Goal: Information Seeking & Learning: Learn about a topic

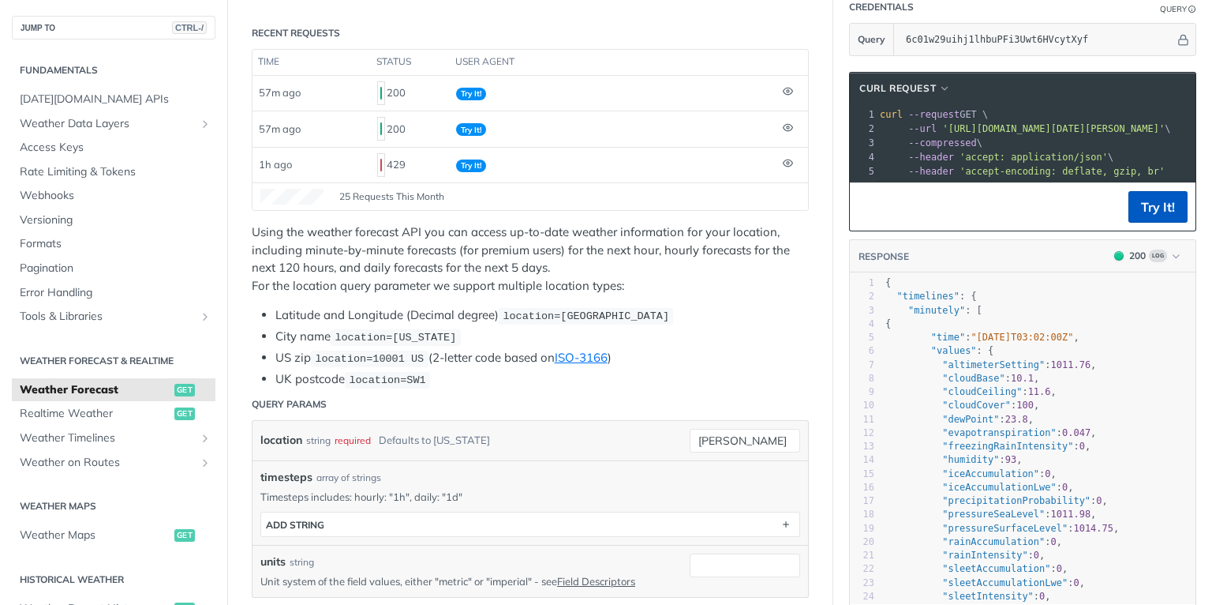
scroll to position [255, 0]
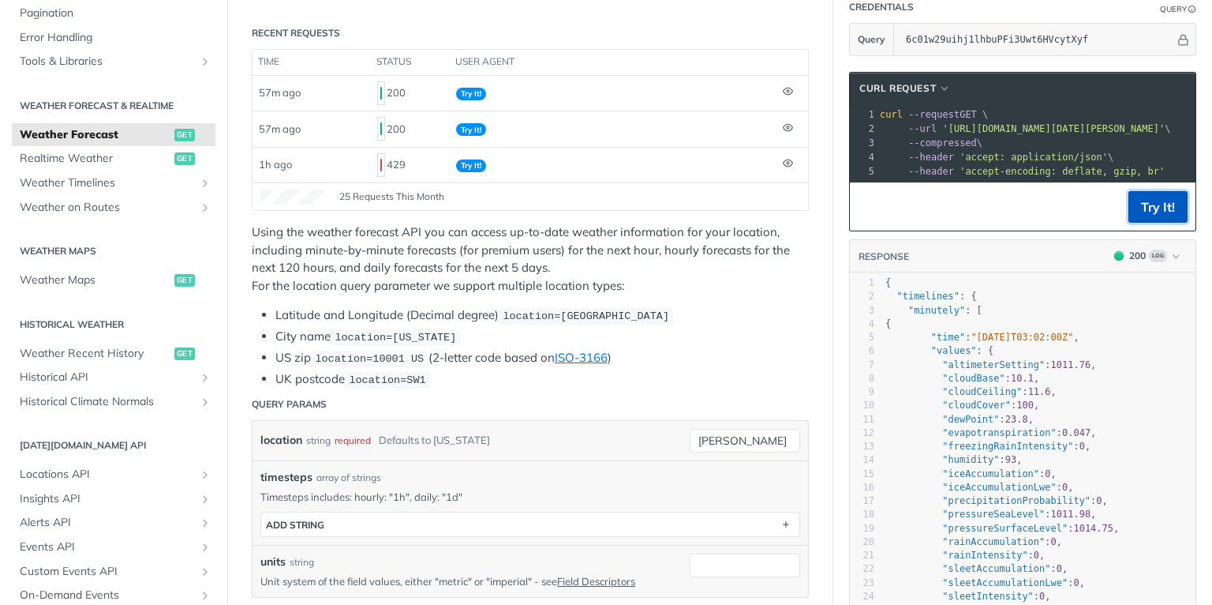
click at [1129, 210] on button "Try It!" at bounding box center [1158, 207] width 59 height 32
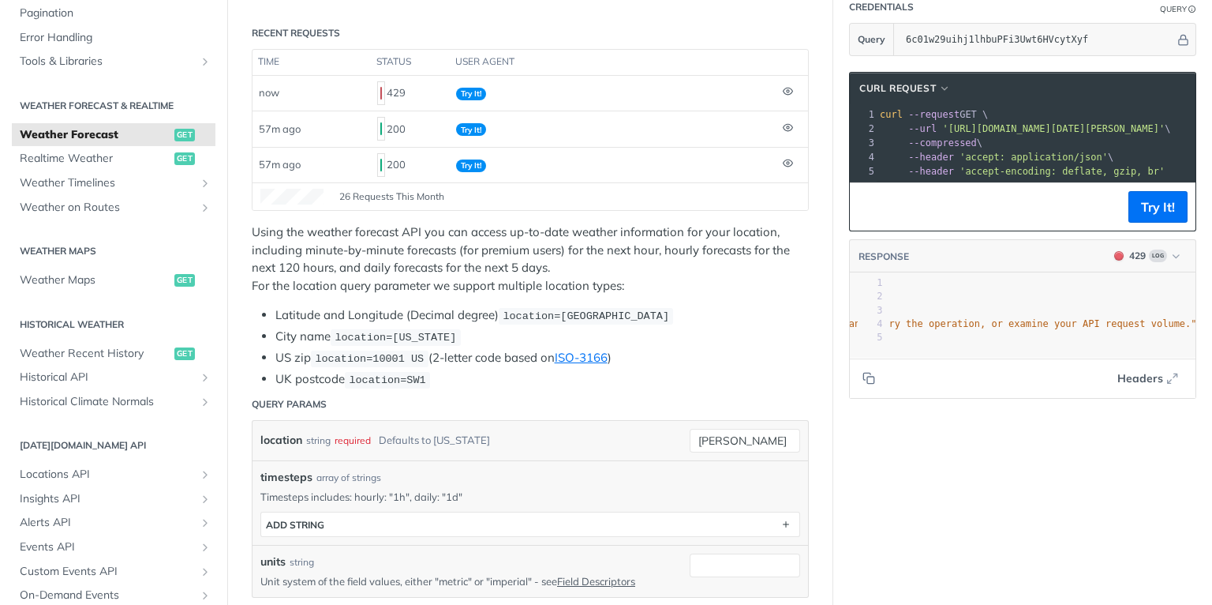
scroll to position [0, 0]
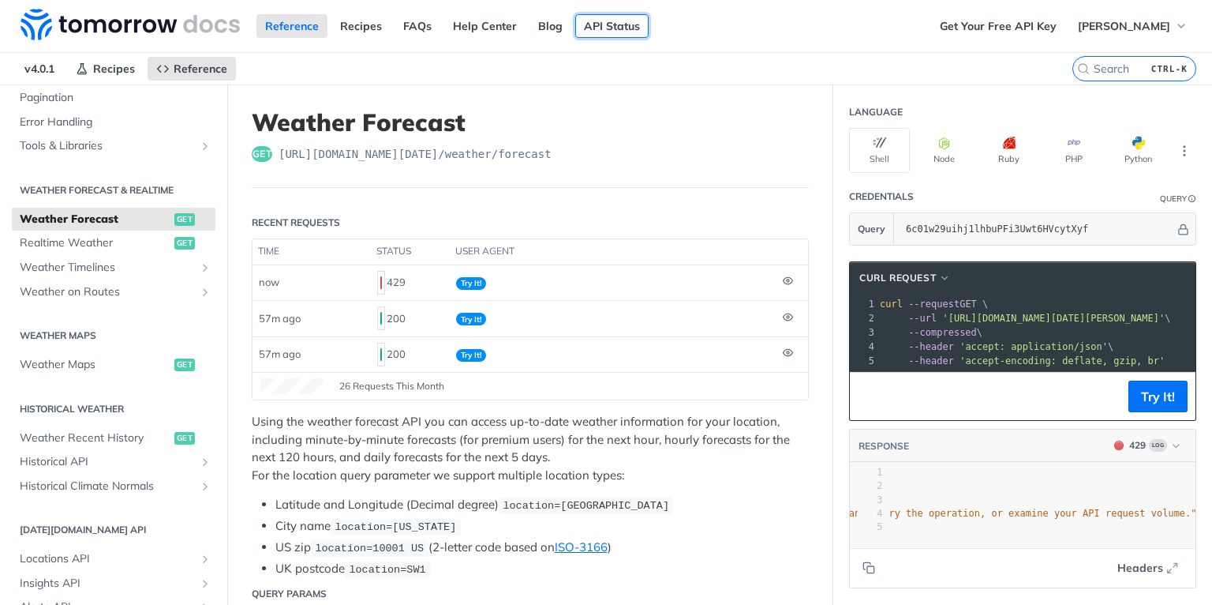
click at [605, 24] on link "API Status" at bounding box center [611, 26] width 73 height 24
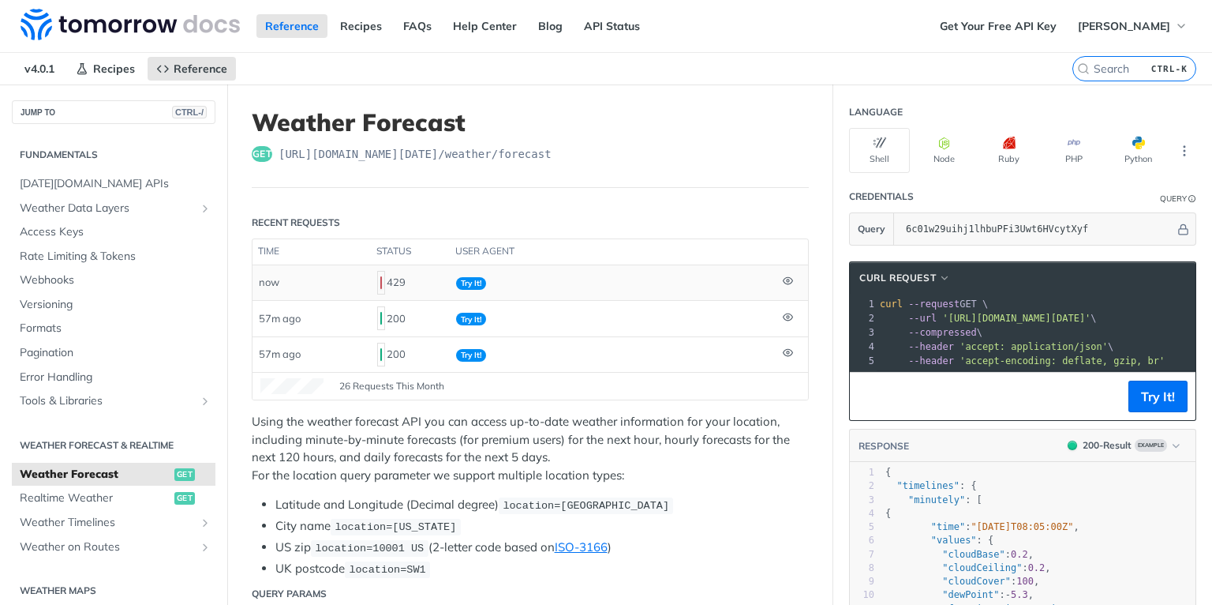
click at [783, 275] on icon at bounding box center [788, 280] width 10 height 10
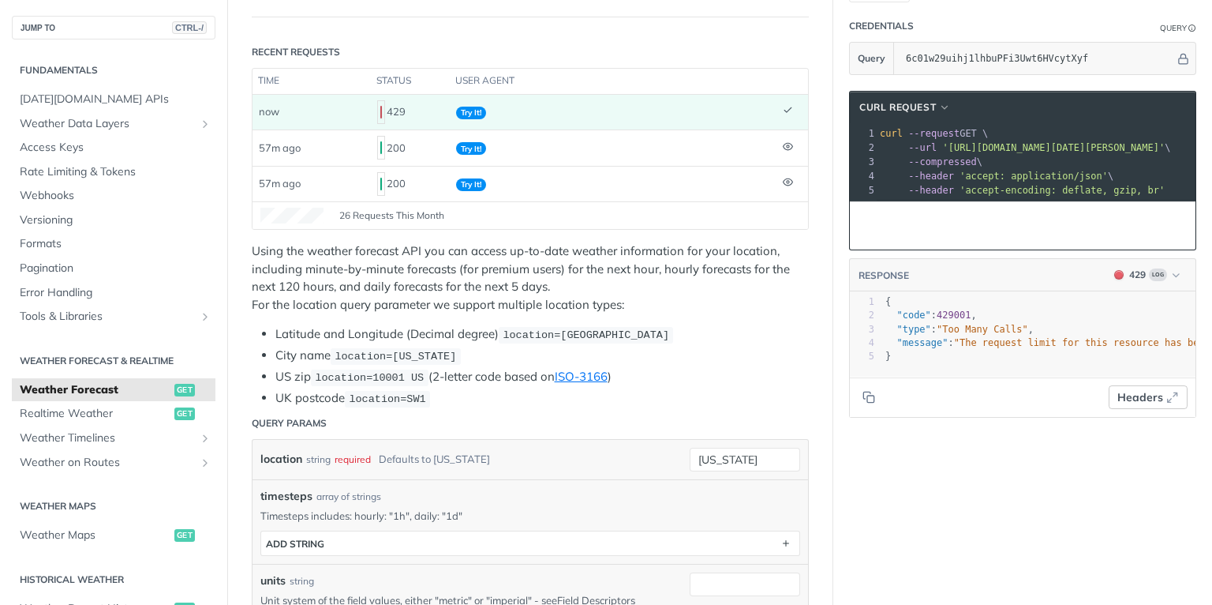
scroll to position [189, 0]
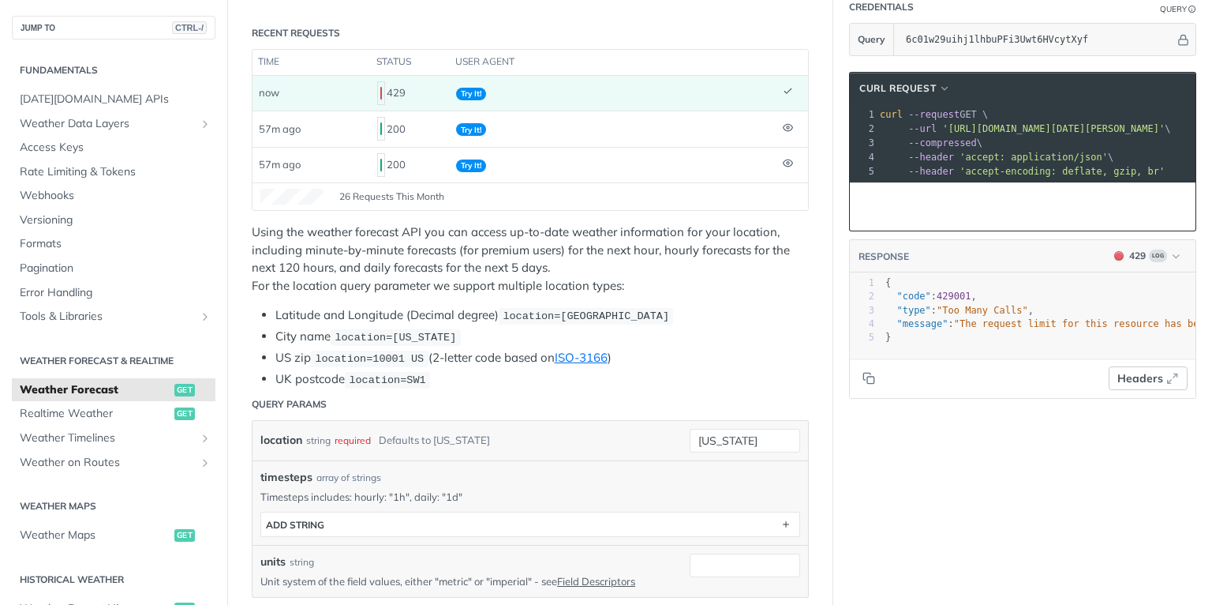
click at [1152, 380] on span "Headers" at bounding box center [1141, 378] width 46 height 17
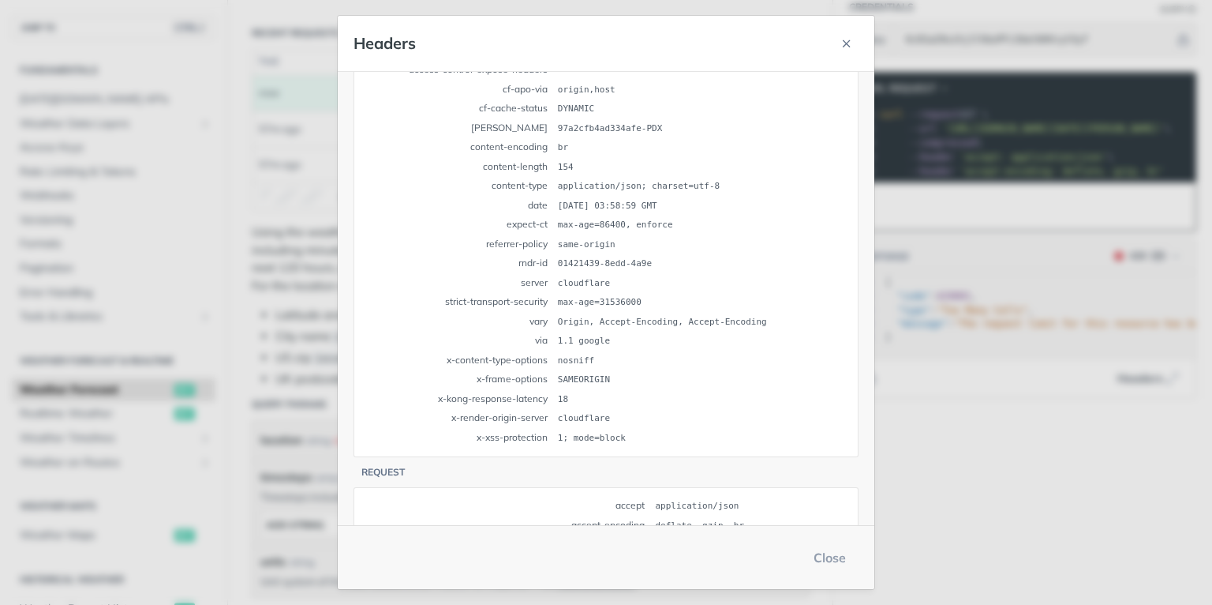
scroll to position [159, 0]
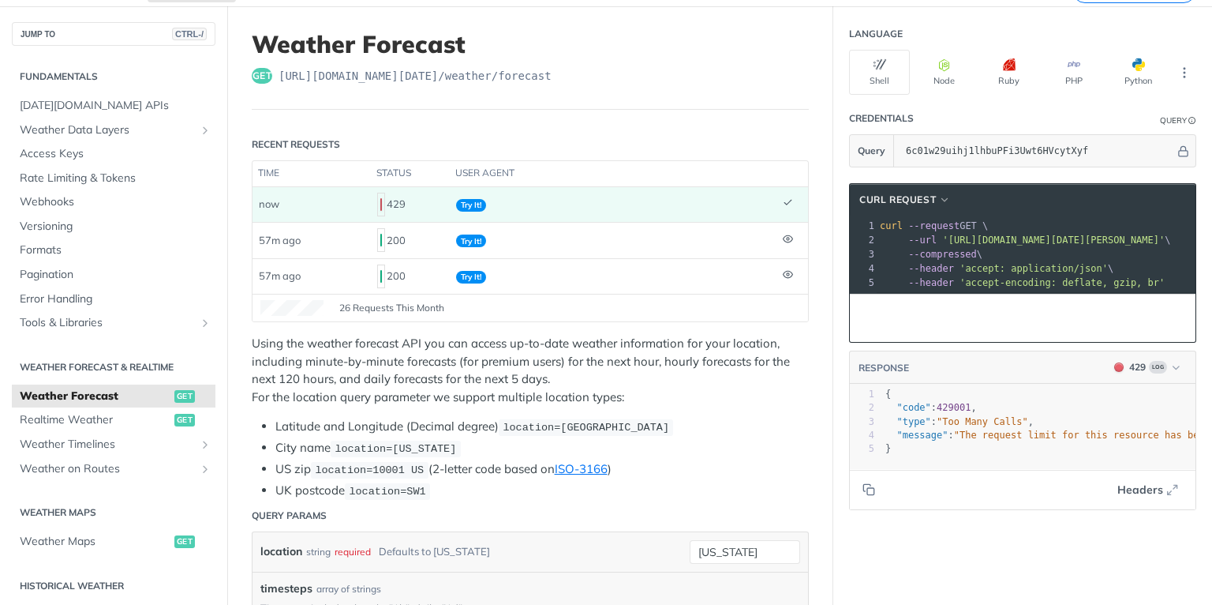
scroll to position [0, 0]
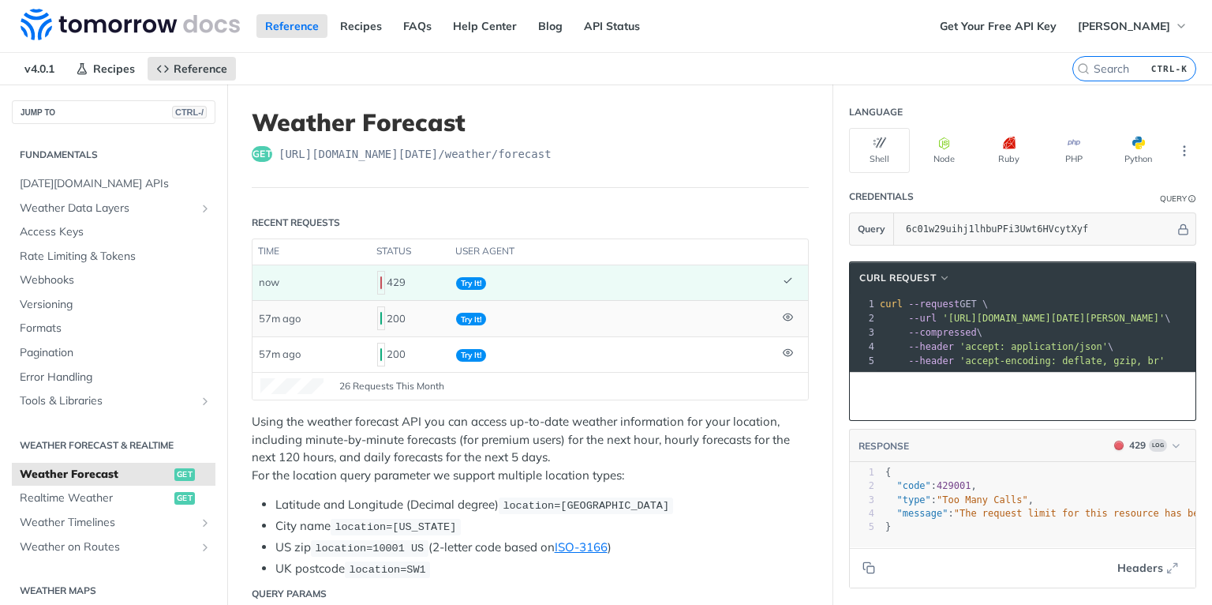
click at [480, 313] on span "Try It!" at bounding box center [471, 319] width 30 height 13
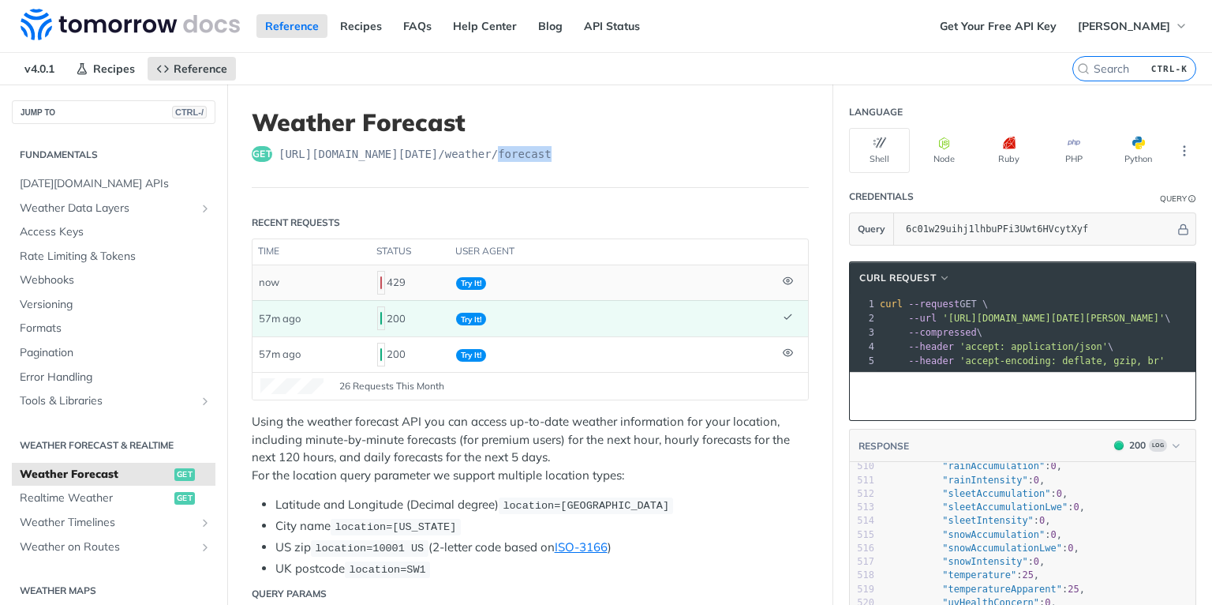
drag, startPoint x: 509, startPoint y: 151, endPoint x: 615, endPoint y: 163, distance: 106.5
click at [615, 163] on header "Weather Forecast get https://api.tomorrow.io/v4 /weather/forecast" at bounding box center [530, 148] width 557 height 80
